Goal: Transaction & Acquisition: Subscribe to service/newsletter

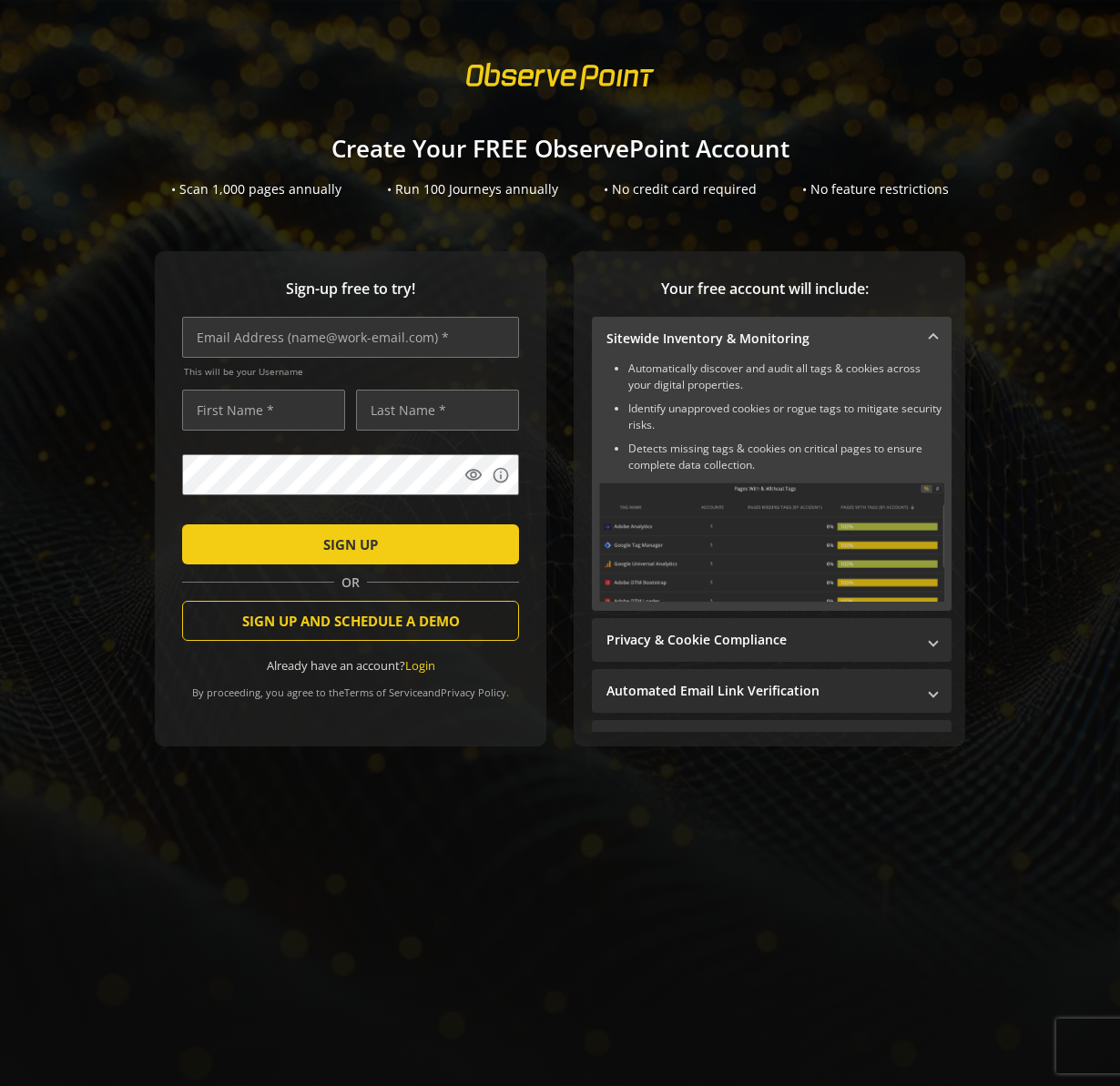
scroll to position [284, 0]
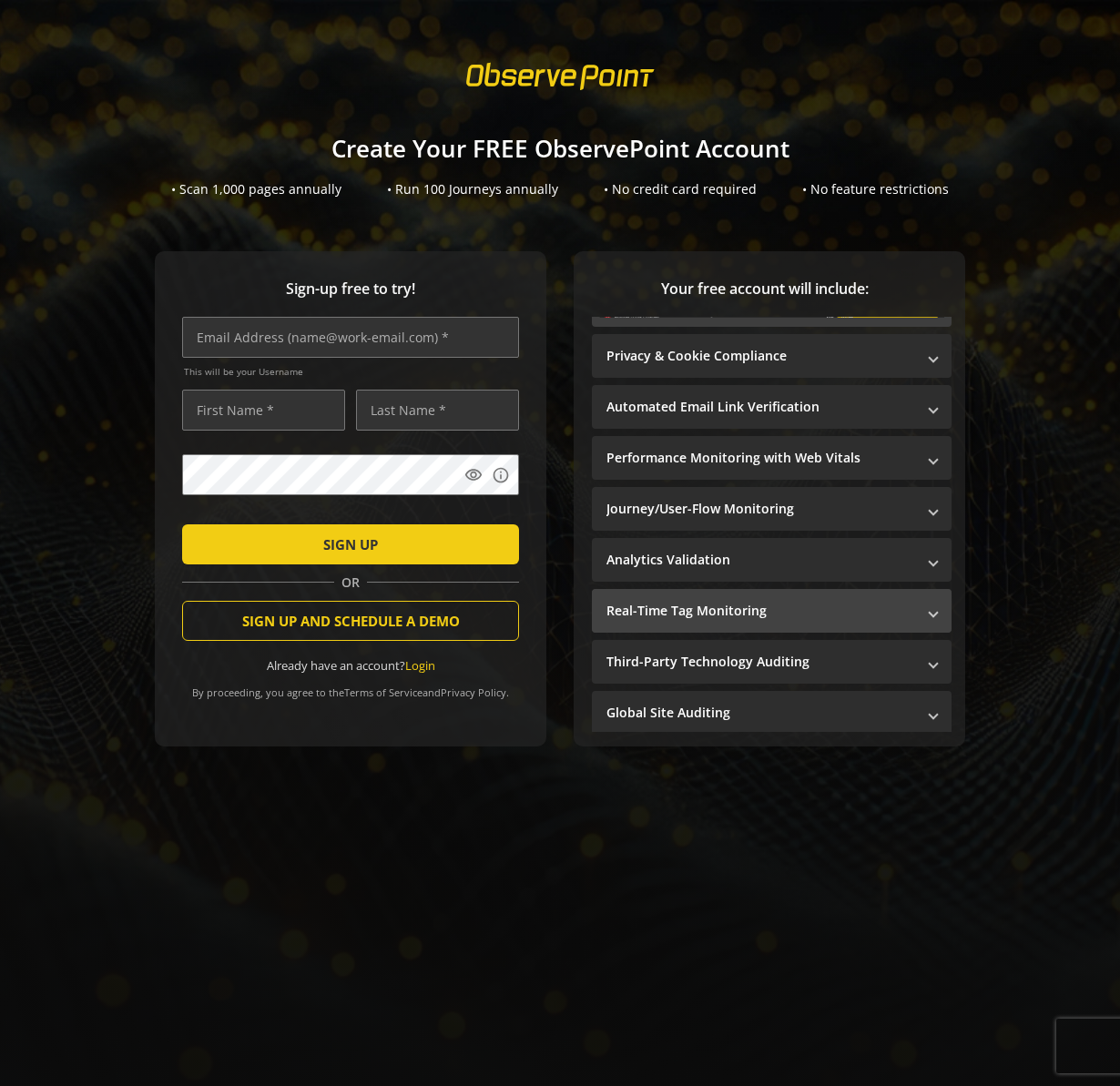
click at [834, 608] on mat-panel-title "Real-Time Tag Monitoring" at bounding box center [761, 610] width 309 height 18
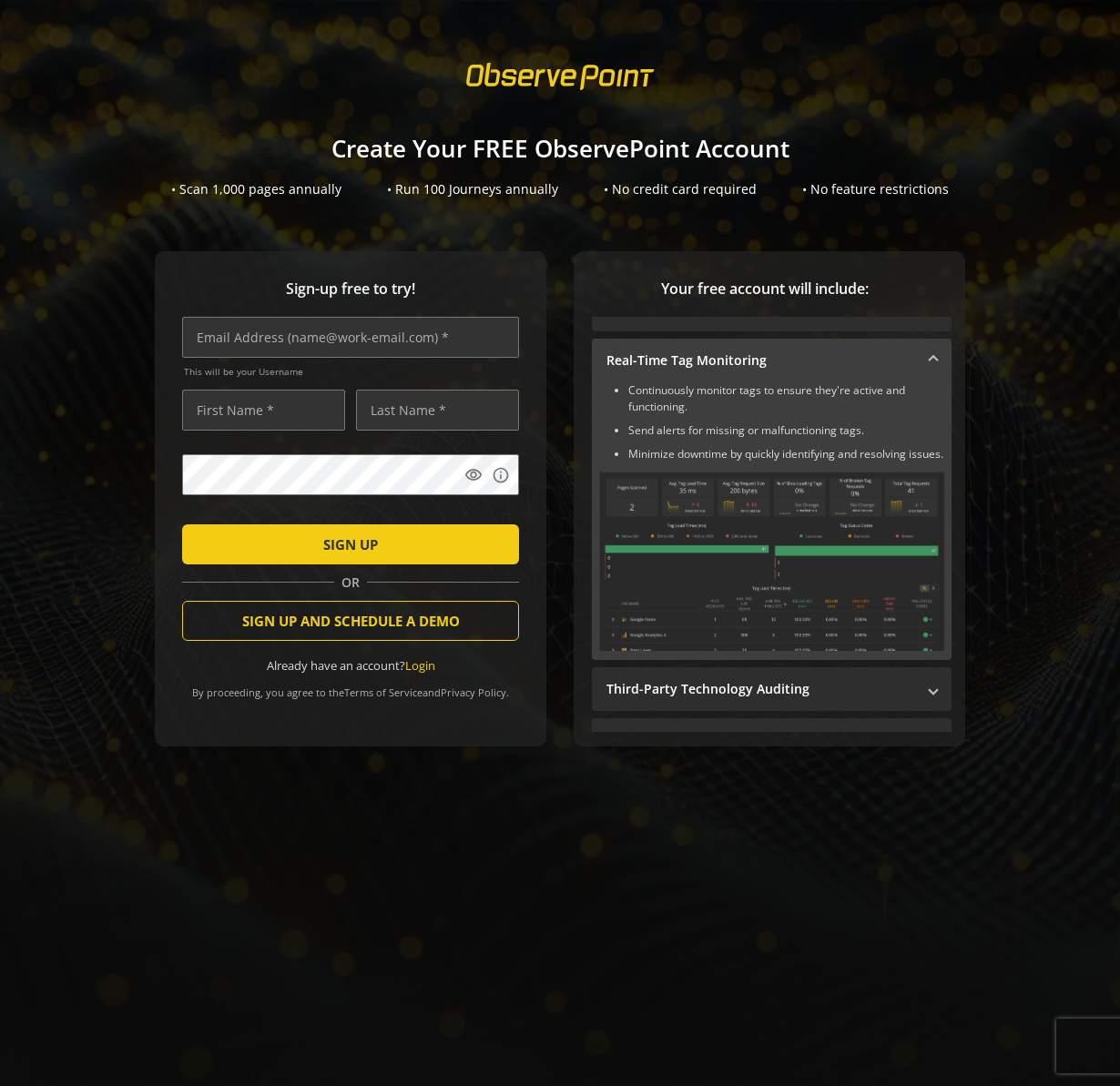
scroll to position [262, 0]
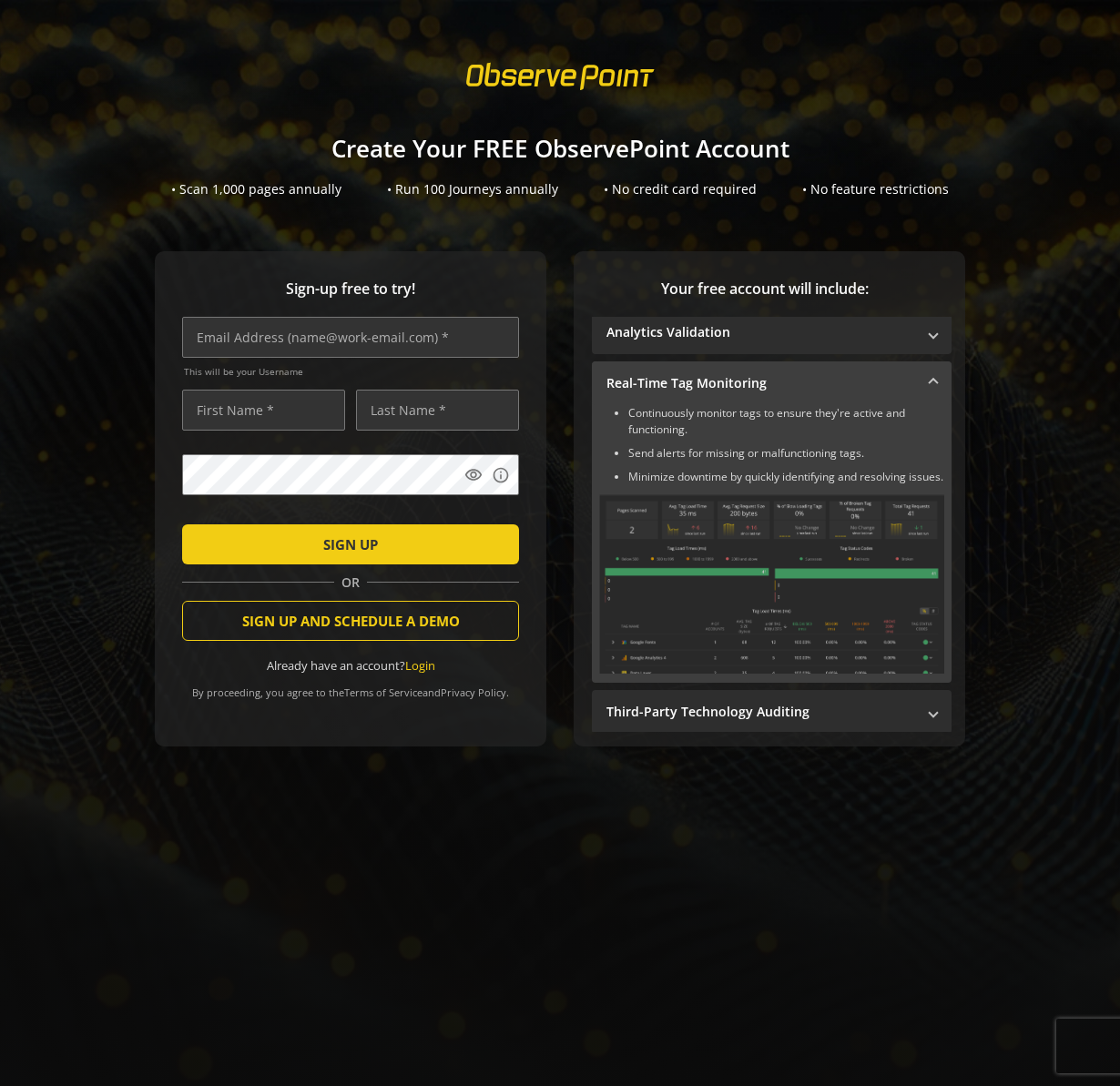
click at [873, 371] on mat-expansion-panel-header "Real-Time Tag Monitoring" at bounding box center [771, 383] width 359 height 44
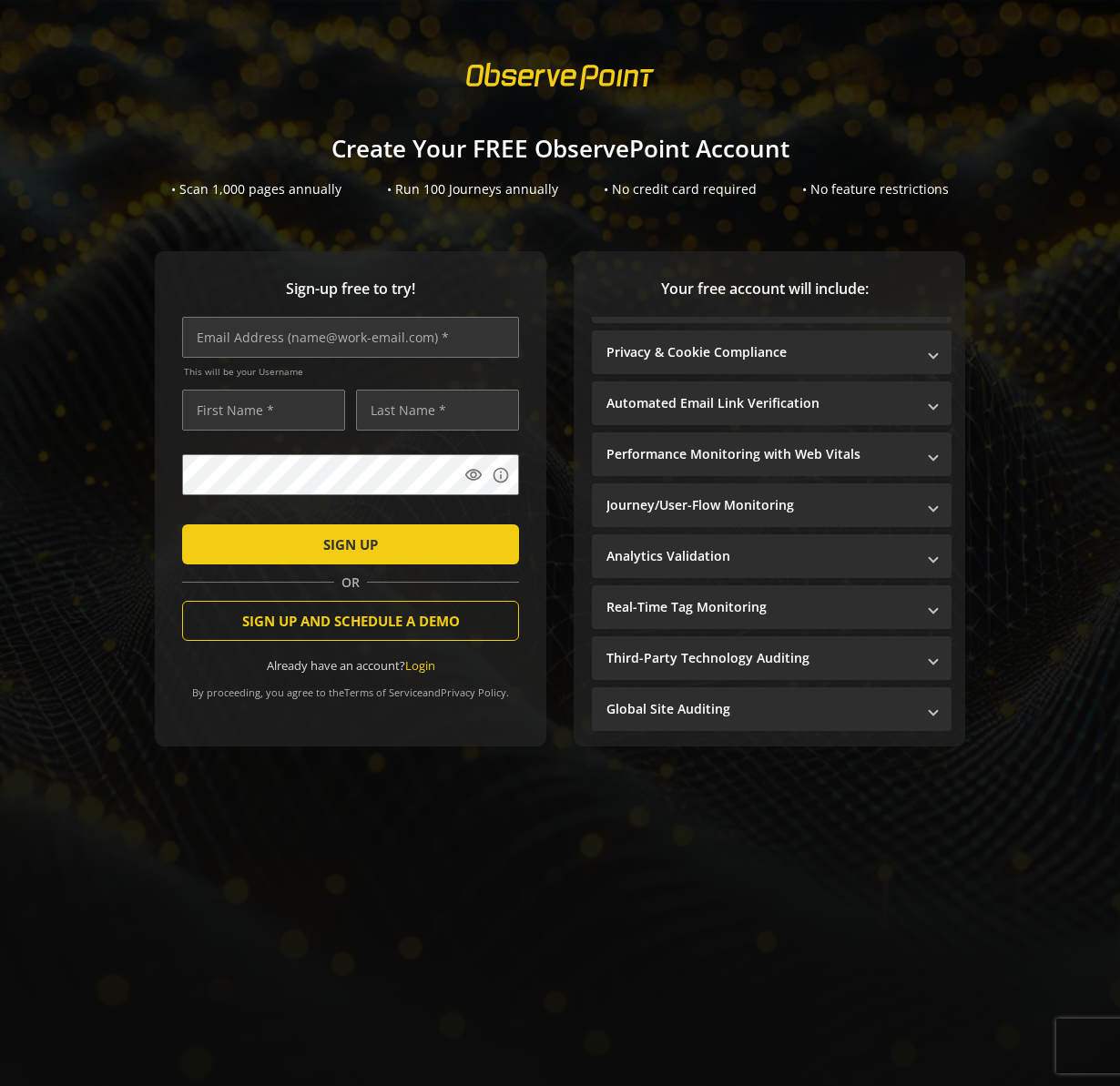
scroll to position [0, 0]
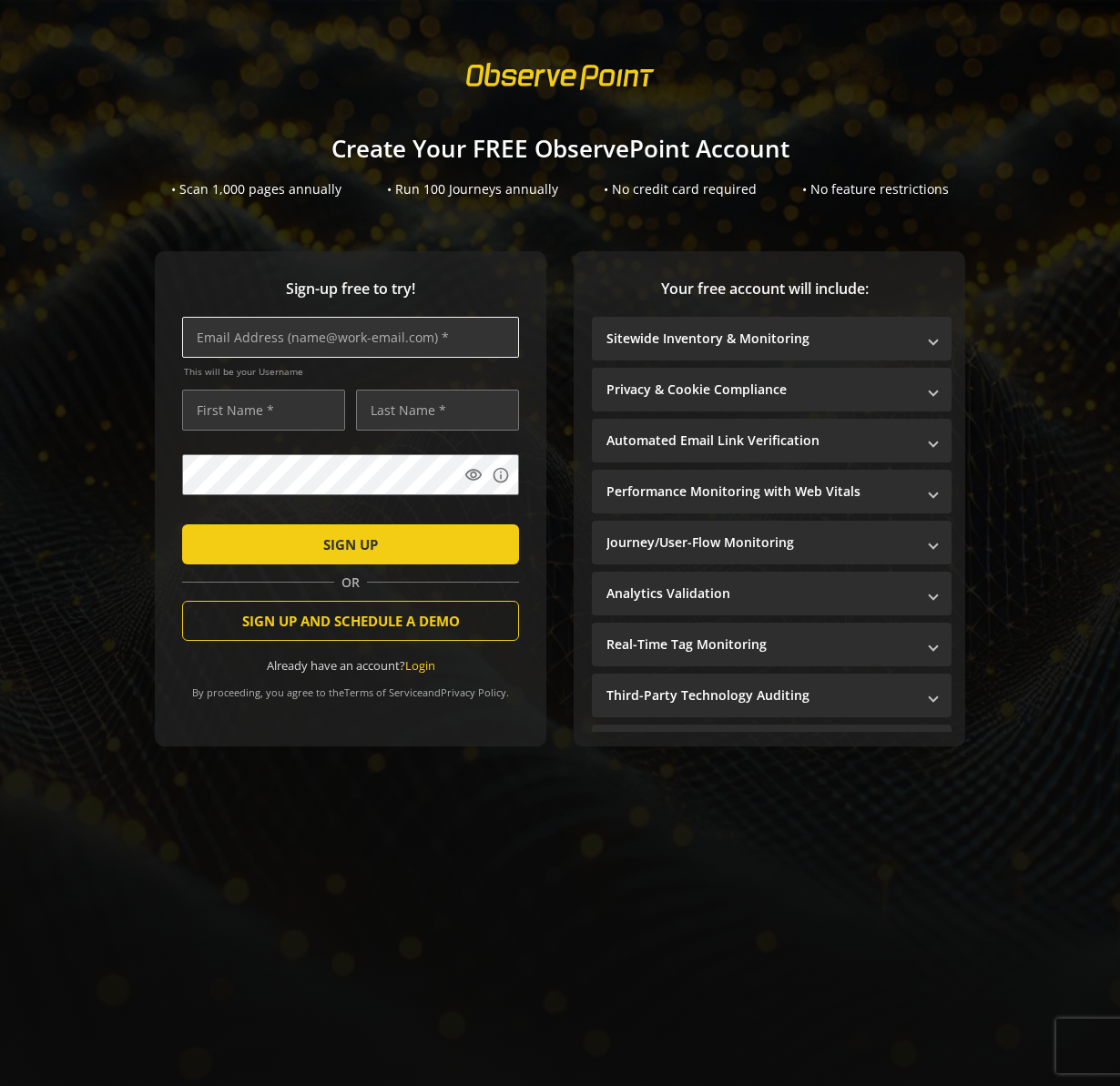
click at [245, 333] on input "text" at bounding box center [351, 337] width 337 height 41
click at [65, 302] on div "Sign-up free to try! This will be your Username visibility info SIGN UP OR SIGN…" at bounding box center [560, 517] width 1076 height 533
click at [384, 281] on span "Sign-up free to try!" at bounding box center [351, 290] width 337 height 21
click at [289, 190] on div "• Scan 1,000 pages annually" at bounding box center [257, 189] width 171 height 18
click at [519, 141] on h1 "Create Your FREE ObservePoint Account" at bounding box center [560, 148] width 1120 height 26
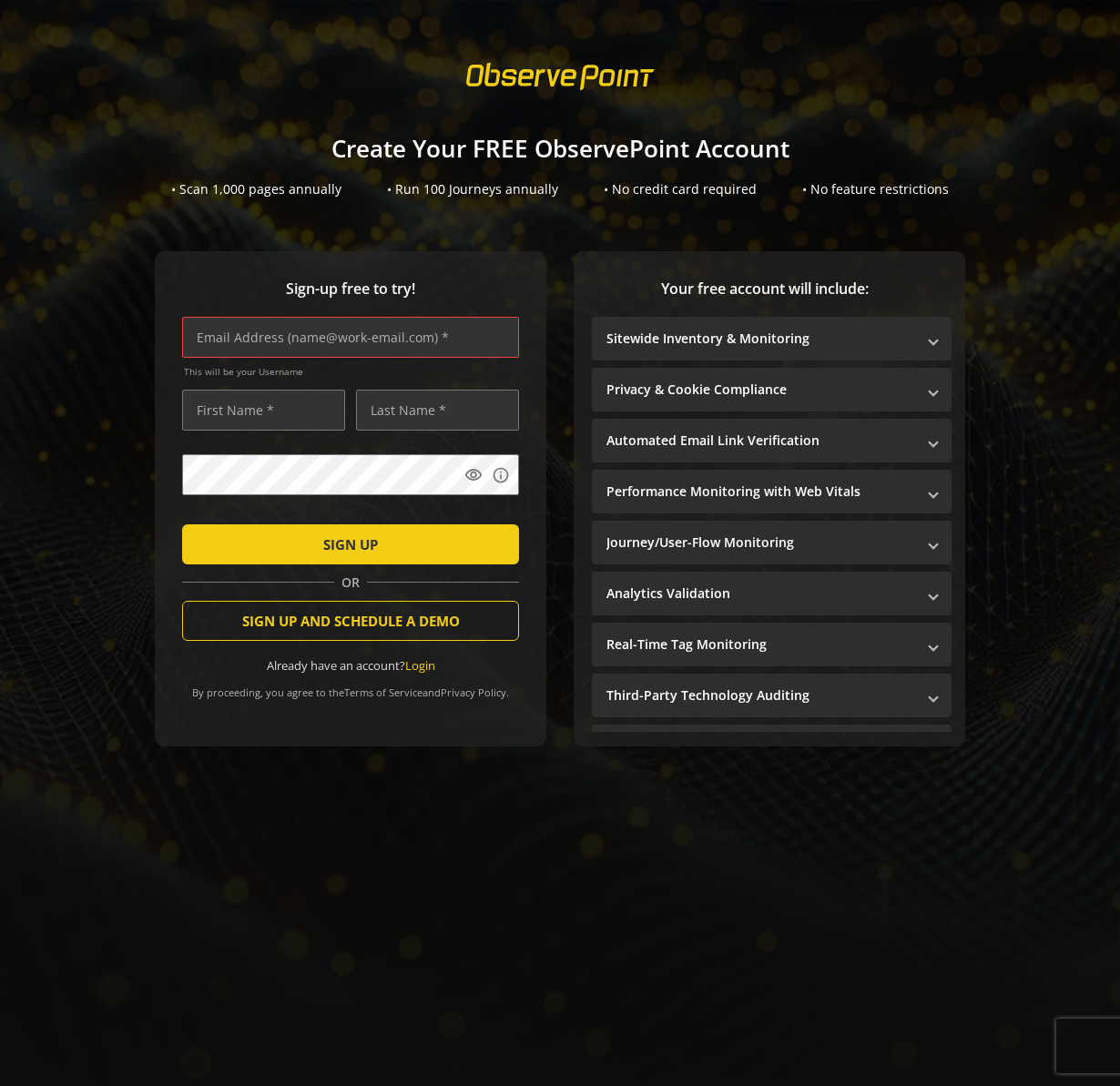
click at [443, 192] on div "• Run 100 Journeys annually" at bounding box center [472, 189] width 171 height 18
click at [716, 192] on div "• No credit card required" at bounding box center [680, 189] width 153 height 18
click at [882, 190] on div "• No feature restrictions" at bounding box center [875, 189] width 146 height 18
click at [290, 346] on input "text" at bounding box center [351, 337] width 337 height 41
click at [636, 108] on sign-up "Create Your FREE ObservePoint Account • Scan 1,000 pages annually • Run 100 Jou…" at bounding box center [560, 543] width 1120 height 1086
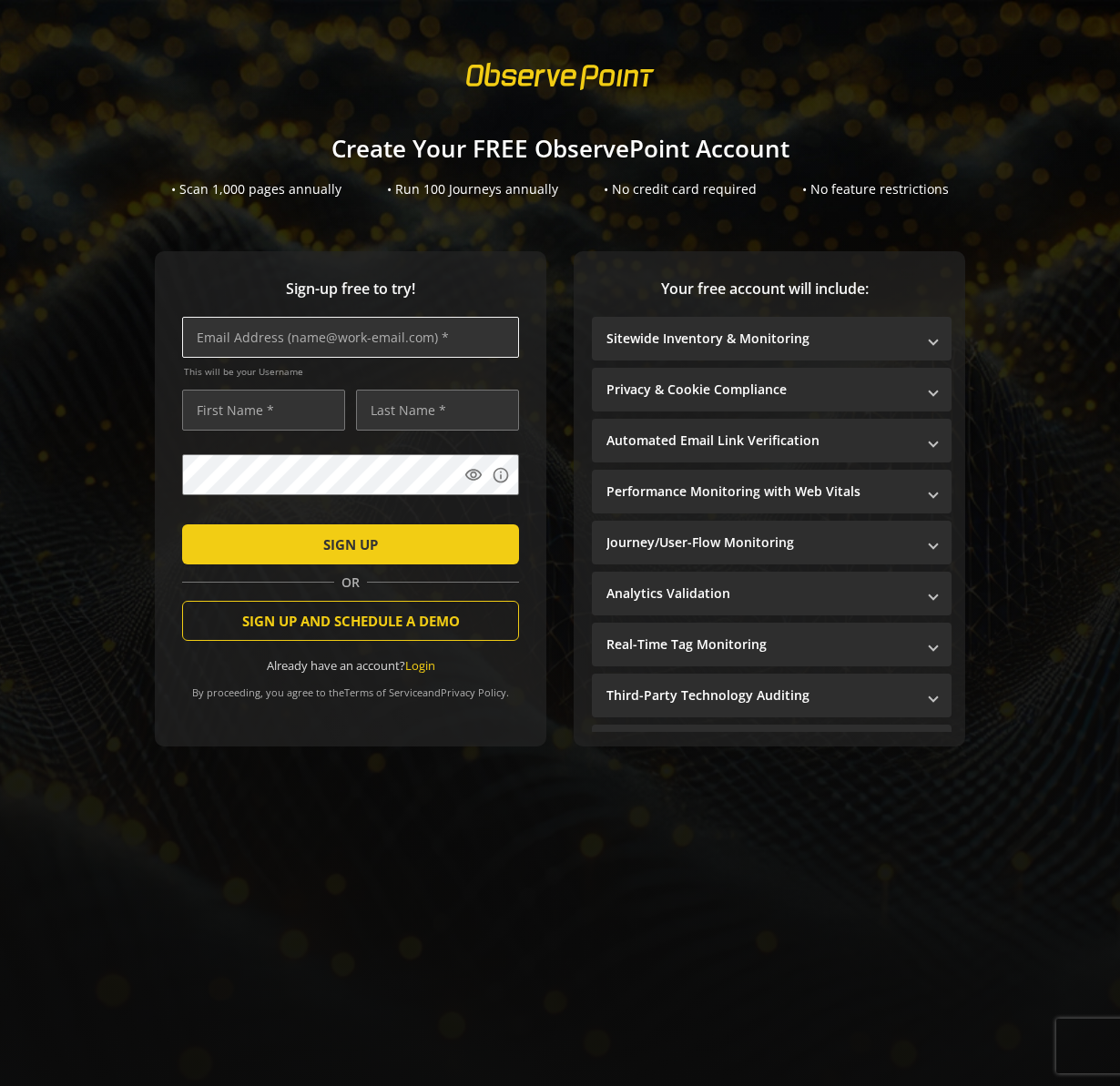
click at [335, 327] on input "text" at bounding box center [351, 337] width 337 height 41
type input "[EMAIL_ADDRESS][DOMAIN_NAME]"
type input "[PERSON_NAME]"
type input "Barter"
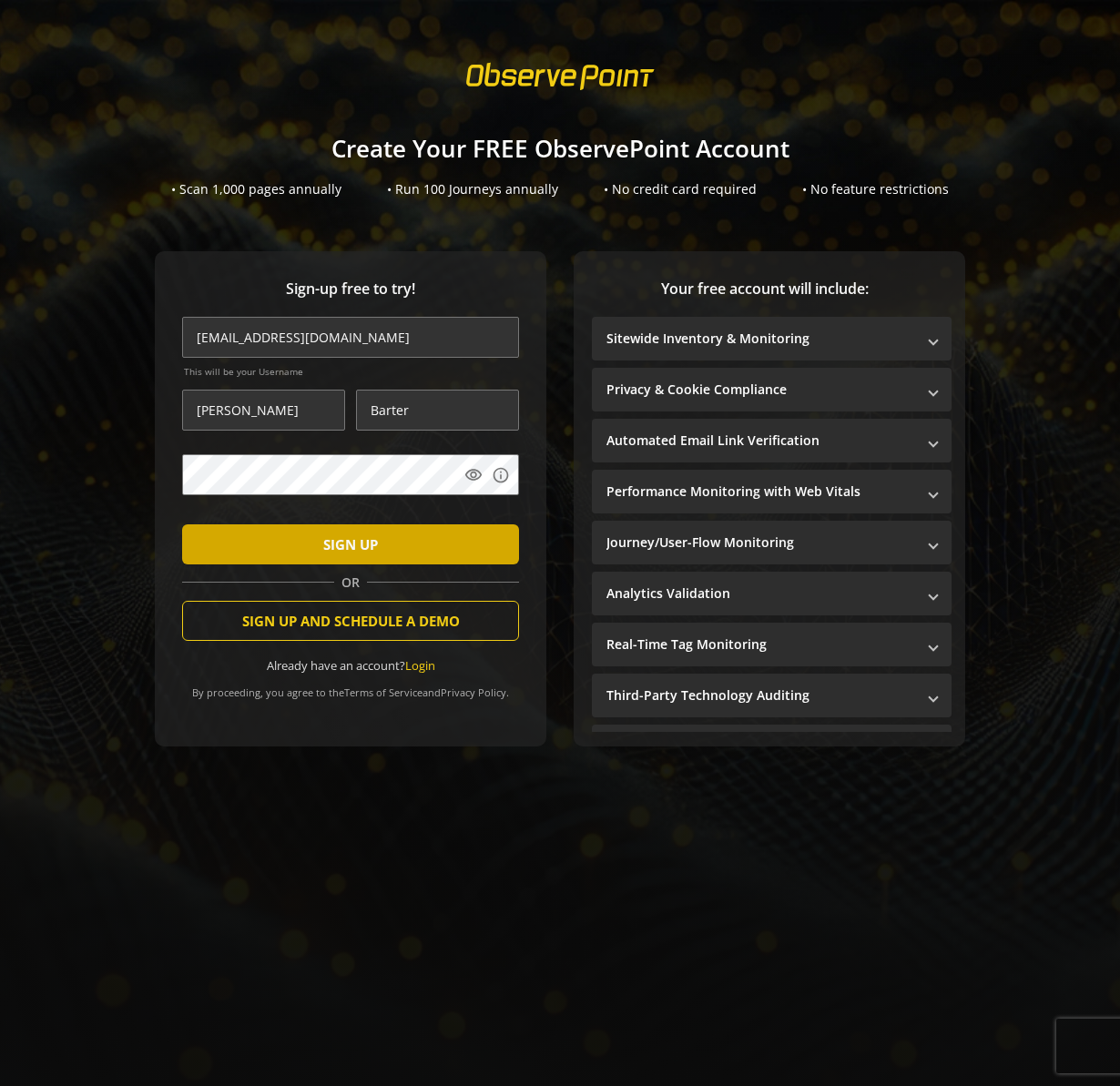
click at [324, 547] on span "SIGN UP" at bounding box center [351, 544] width 54 height 33
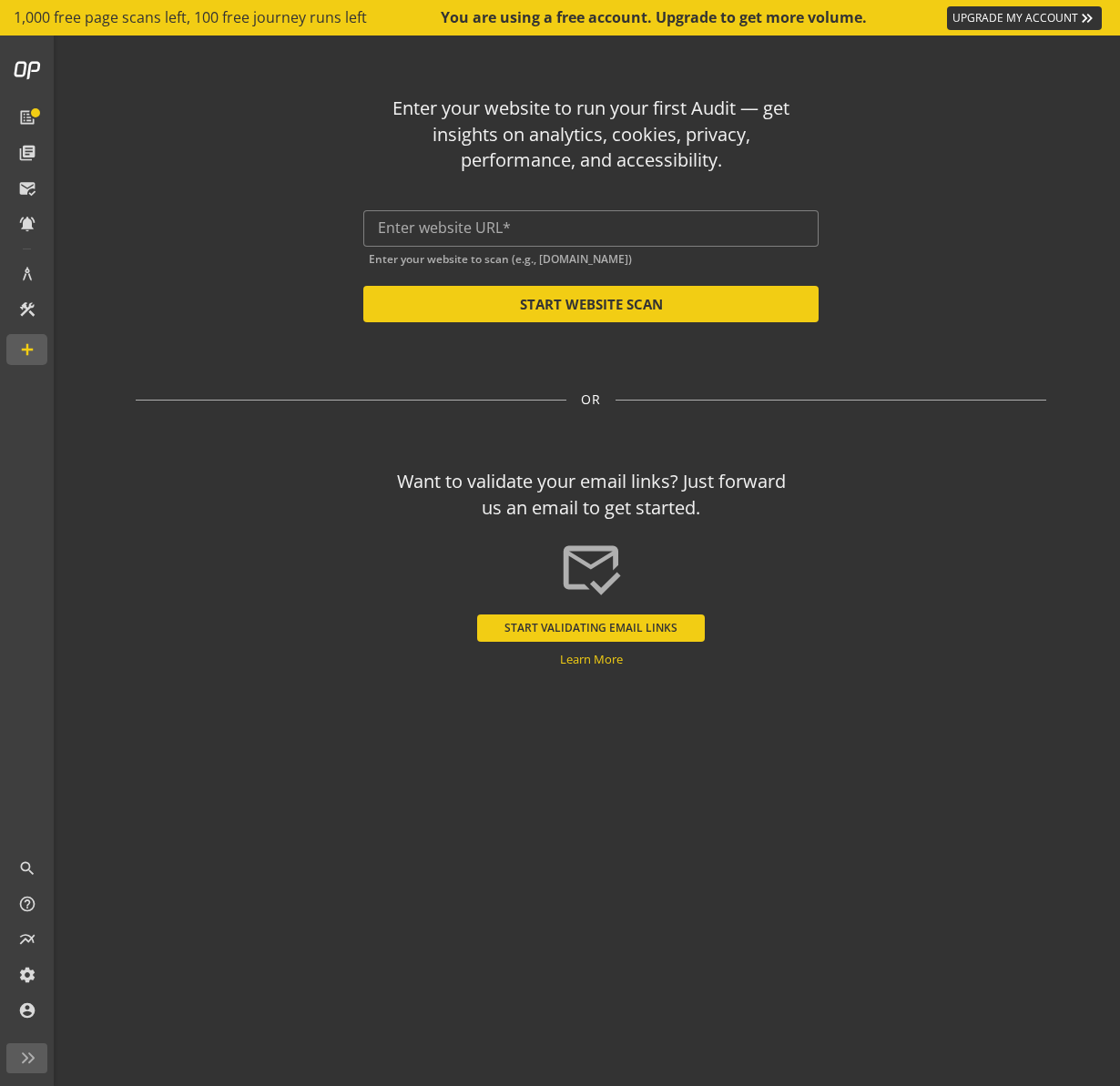
click at [956, 566] on div "Want to validate your email links? Just forward us an email to get started. [PE…" at bounding box center [591, 561] width 911 height 213
click at [1048, 303] on div "Enter your website to run your first Audit — get insights on analytics, cookies…" at bounding box center [591, 520] width 1066 height 969
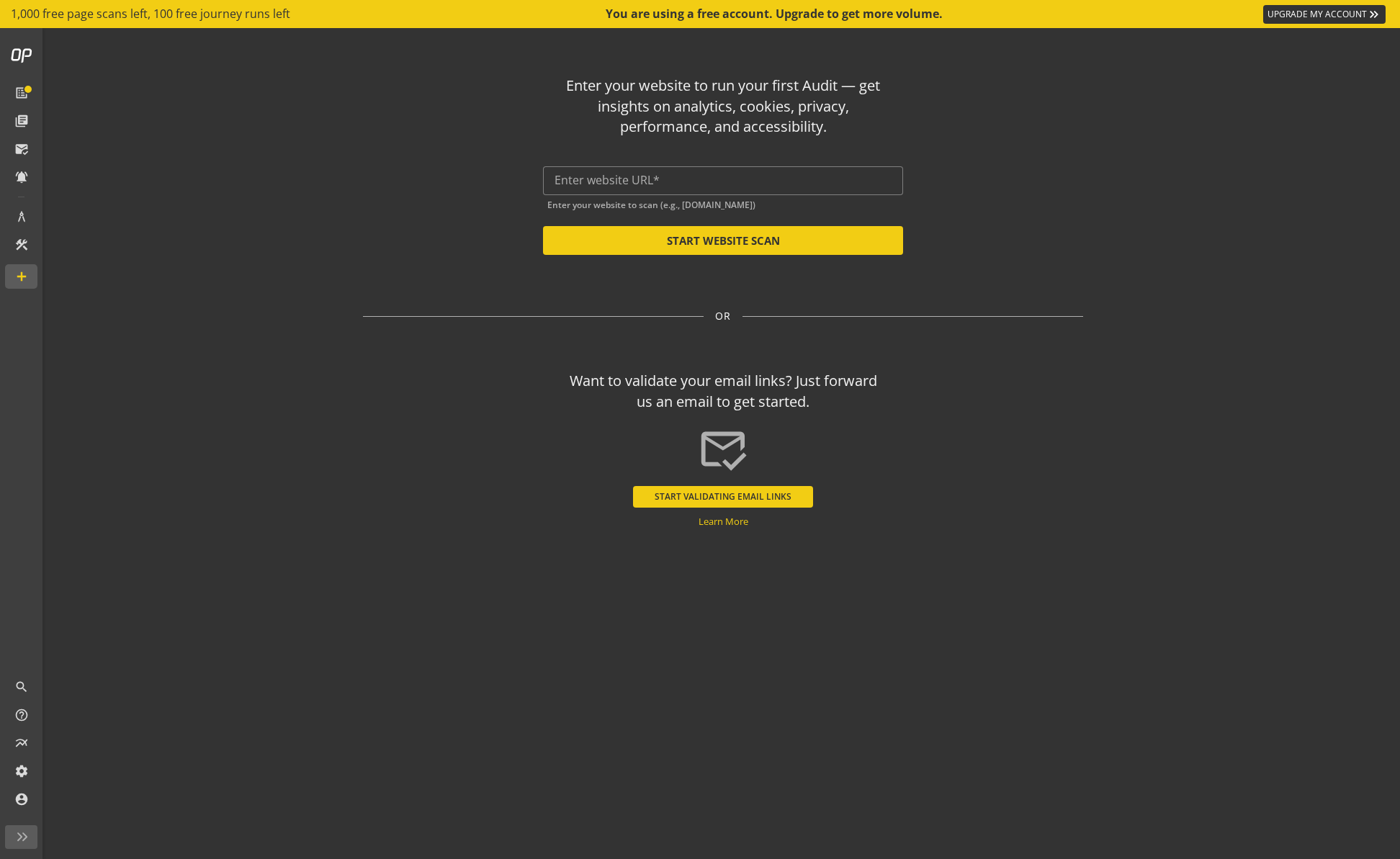
click at [366, 166] on div "Enter your website to run your first Audit — get insights on analytics, cookies…" at bounding box center [723, 159] width 720 height 191
click at [885, 14] on link "UPGRADE MY ACCOUNT keyboard_double_arrow_right" at bounding box center [1325, 15] width 123 height 18
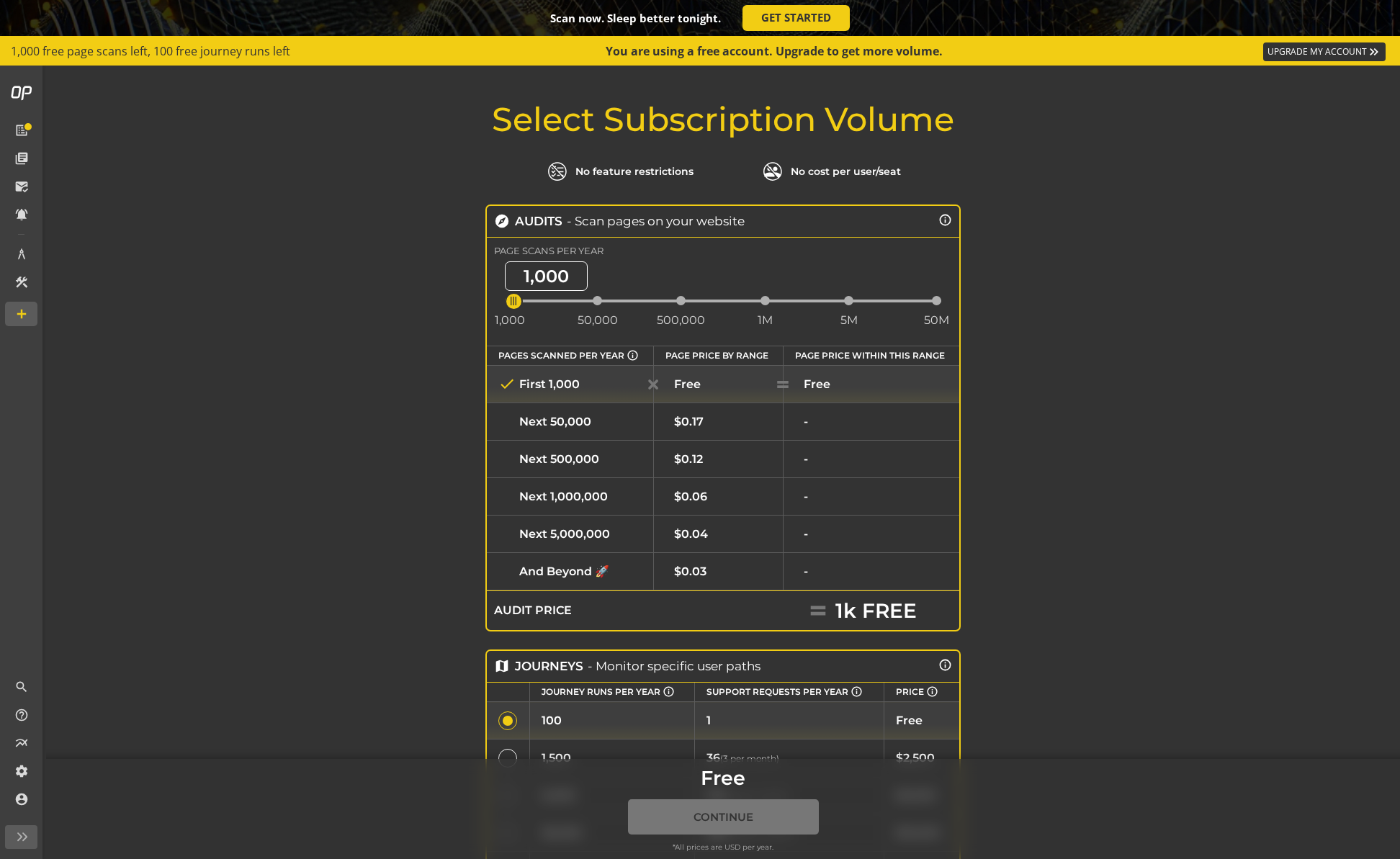
drag, startPoint x: 516, startPoint y: 305, endPoint x: 363, endPoint y: 290, distance: 153.7
click at [382, 288] on div "Select Subscription Volume No feature restrictions No cost per user/seat explor…" at bounding box center [723, 626] width 1354 height 1048
click at [312, 325] on div "Select Subscription Volume No feature restrictions No cost per user/seat explor…" at bounding box center [723, 626] width 1354 height 1048
click at [328, 280] on div "Select Subscription Volume No feature restrictions No cost per user/seat explor…" at bounding box center [723, 626] width 1354 height 1048
